Goal: Find specific page/section: Find specific page/section

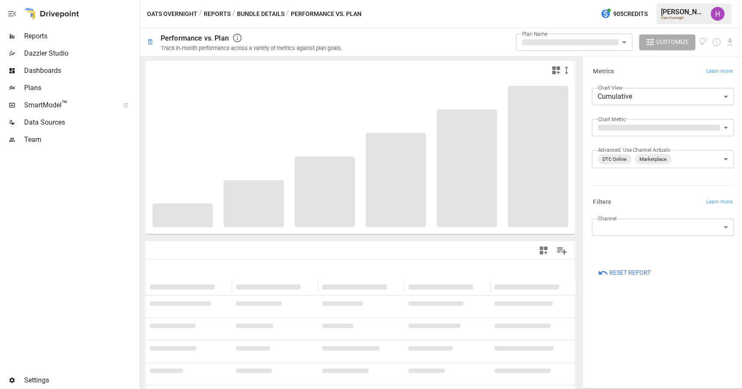
click at [45, 84] on span "Plans" at bounding box center [81, 88] width 114 height 10
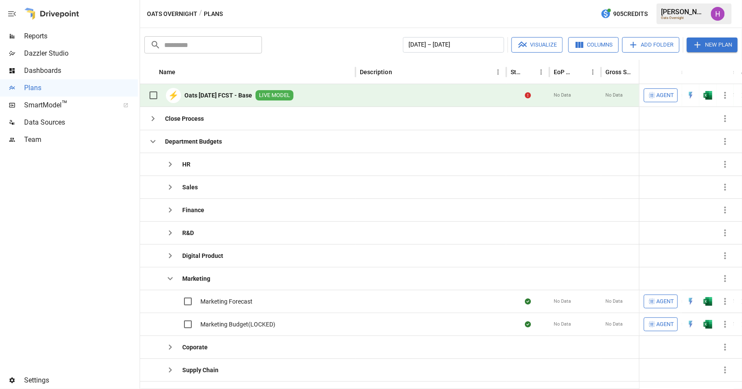
click at [234, 93] on b "Oats [DATE] FCST - Base" at bounding box center [218, 95] width 68 height 9
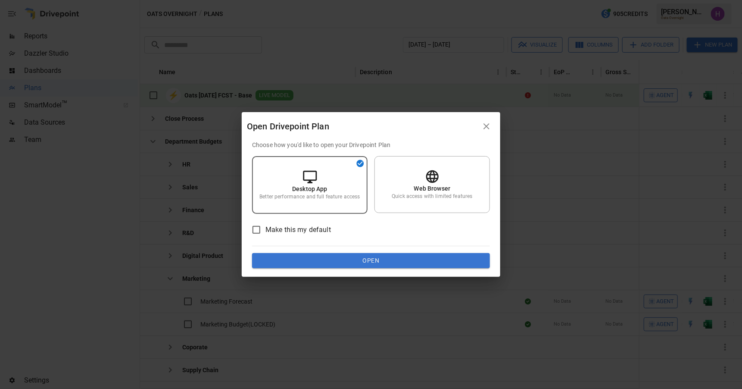
click at [351, 256] on button "Open" at bounding box center [371, 261] width 238 height 16
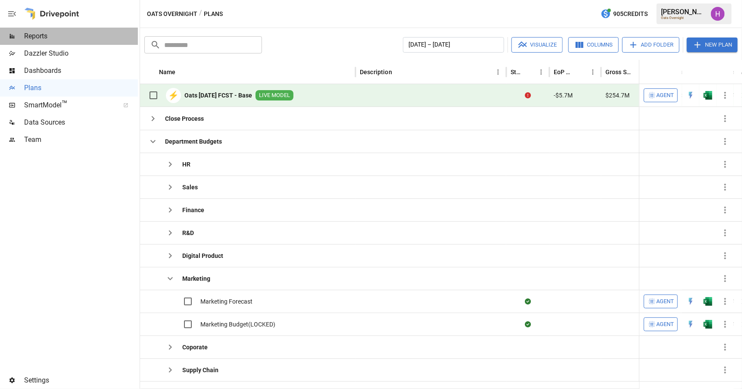
click at [44, 39] on span "Reports" at bounding box center [81, 36] width 114 height 10
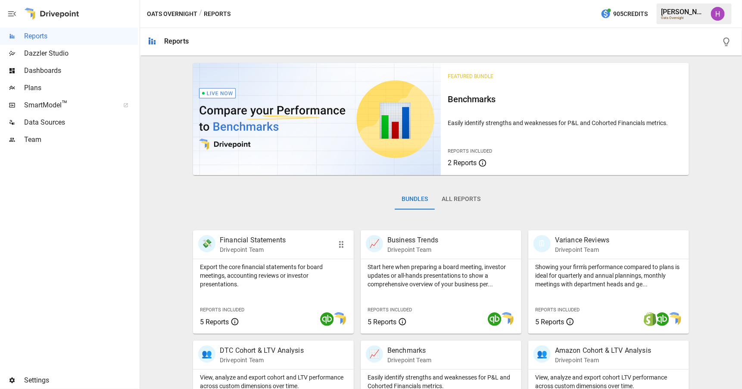
click at [276, 248] on p "Drivepoint Team" at bounding box center [253, 249] width 66 height 9
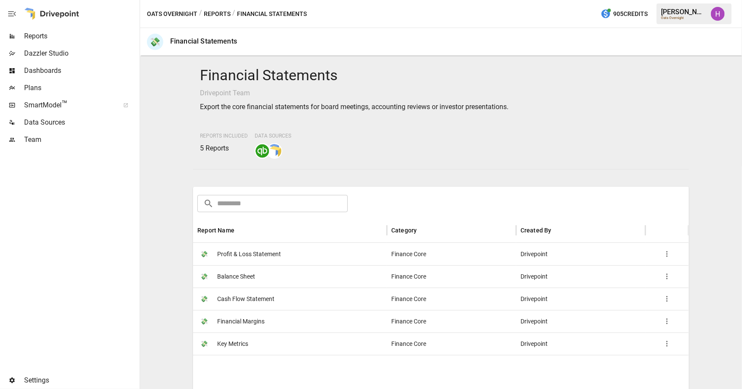
click at [258, 254] on span "Profit & Loss Statement" at bounding box center [249, 254] width 64 height 22
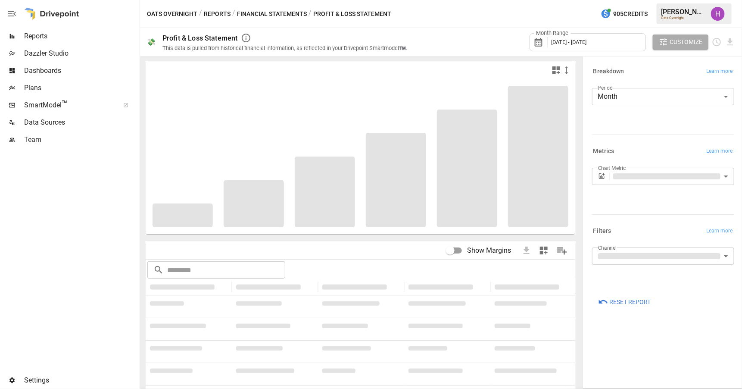
click at [612, 42] on div "Month Range [DATE] - [DATE]" at bounding box center [588, 42] width 116 height 18
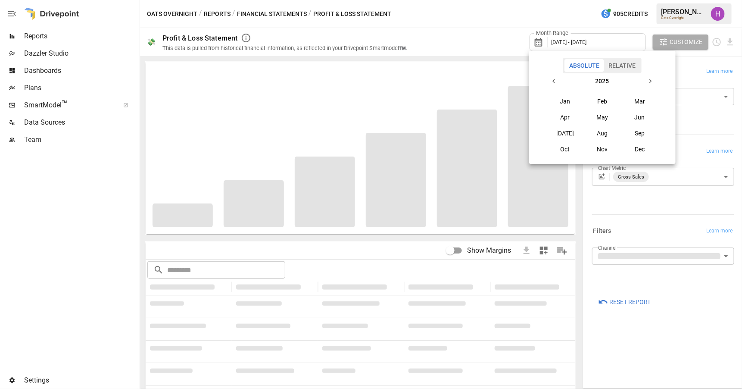
click at [555, 78] on icon "button" at bounding box center [554, 81] width 7 height 7
click at [635, 113] on button "Jun" at bounding box center [640, 117] width 37 height 16
click at [636, 116] on button "Jun" at bounding box center [640, 117] width 37 height 16
click at [563, 132] on button "[DATE]" at bounding box center [565, 133] width 37 height 16
click at [649, 81] on icon "button" at bounding box center [650, 81] width 7 height 7
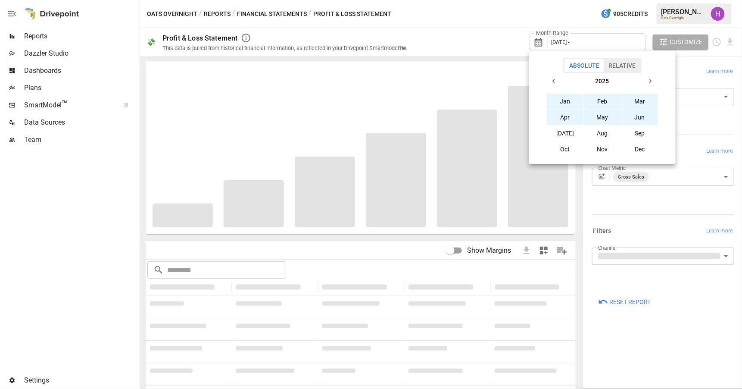
click at [638, 118] on button "Jun" at bounding box center [640, 117] width 37 height 16
click at [513, 16] on div at bounding box center [371, 194] width 742 height 389
